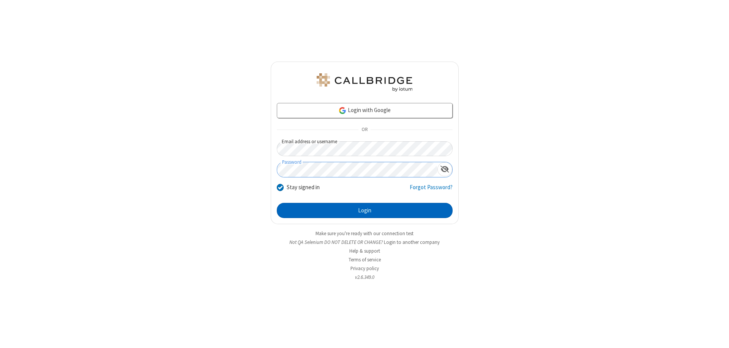
click at [365, 210] on button "Login" at bounding box center [365, 210] width 176 height 15
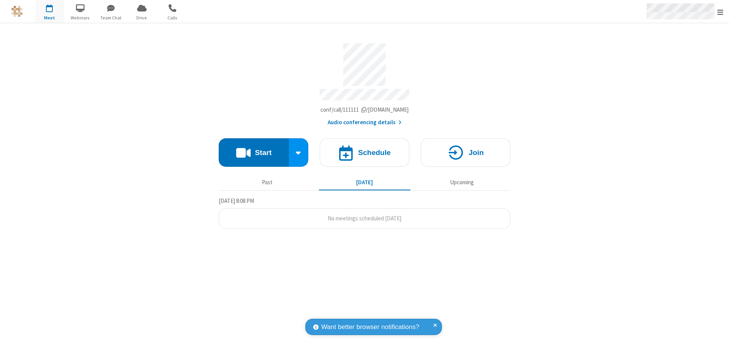
click at [721, 12] on span "Open menu" at bounding box center [721, 12] width 6 height 8
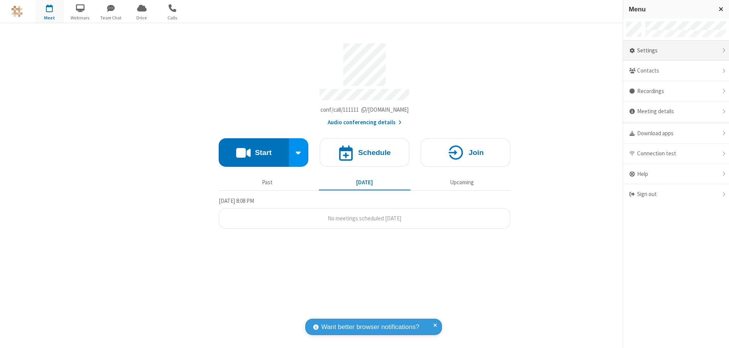
click at [676, 51] on div "Settings" at bounding box center [676, 51] width 106 height 21
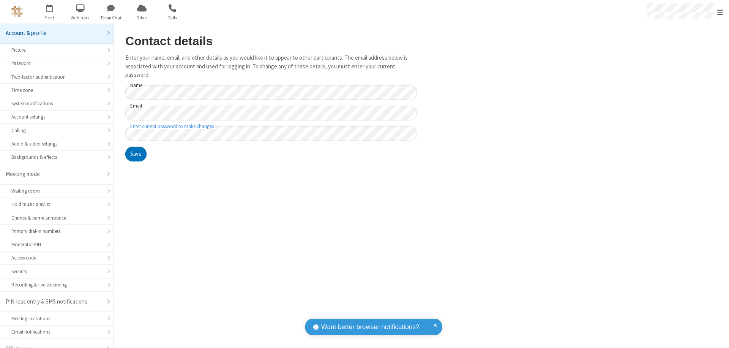
scroll to position [11, 0]
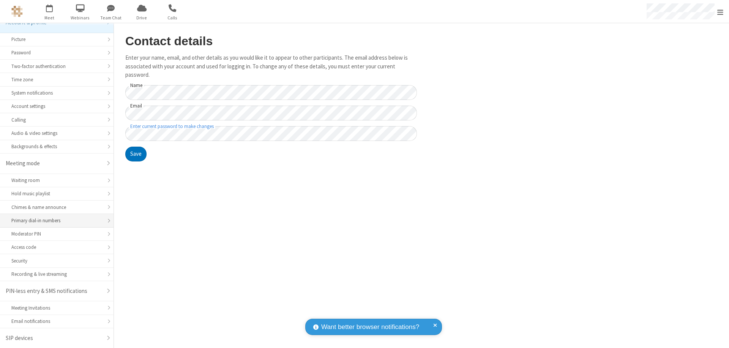
click at [54, 221] on div "Primary dial-in numbers" at bounding box center [56, 220] width 91 height 7
